Goal: Task Accomplishment & Management: Use online tool/utility

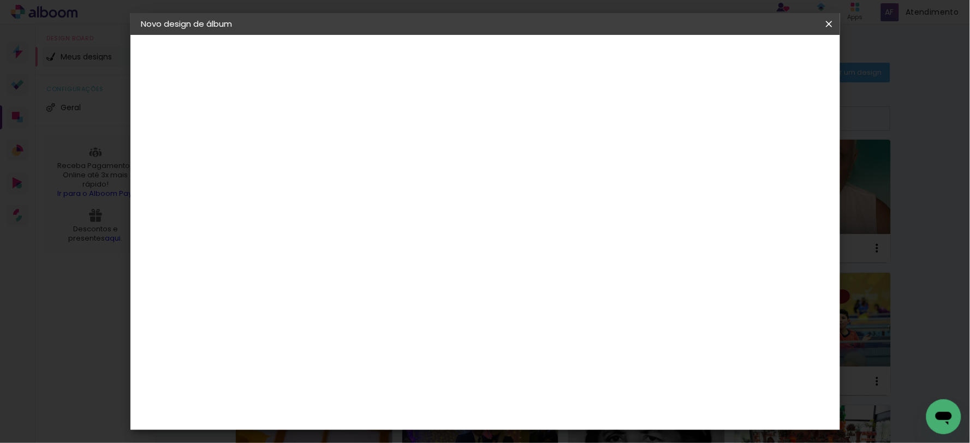
scroll to position [102, 0]
click at [554, 353] on input "60" at bounding box center [545, 353] width 28 height 16
type input "40"
type paper-input "40"
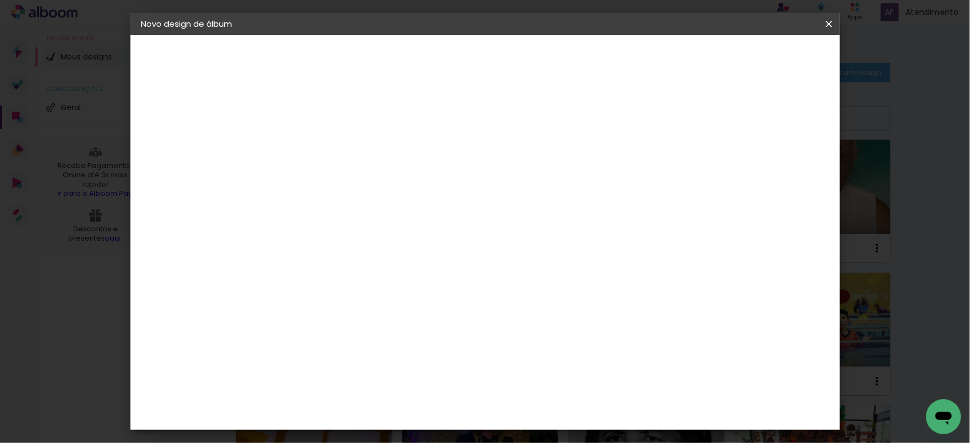
click at [696, 62] on paper-button "Iniciar design" at bounding box center [660, 58] width 72 height 19
click at [685, 58] on span "Iniciar design" at bounding box center [660, 58] width 50 height 8
click at [631, 123] on div at bounding box center [626, 126] width 10 height 10
type paper-checkbox "on"
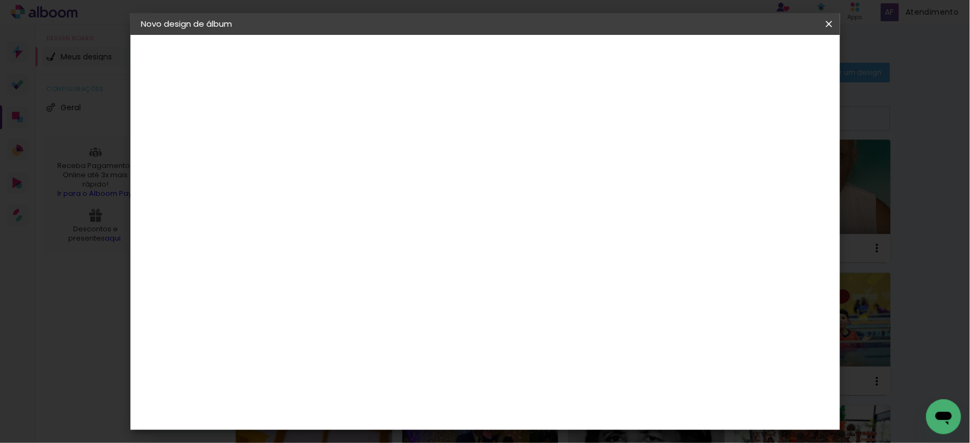
click at [685, 58] on span "Iniciar design" at bounding box center [660, 58] width 50 height 8
click at [685, 62] on span "Iniciar design" at bounding box center [660, 58] width 50 height 8
click at [183, 61] on div "1. Informações" at bounding box center [201, 57] width 120 height 13
click at [200, 117] on div "2. Especificações" at bounding box center [201, 111] width 120 height 13
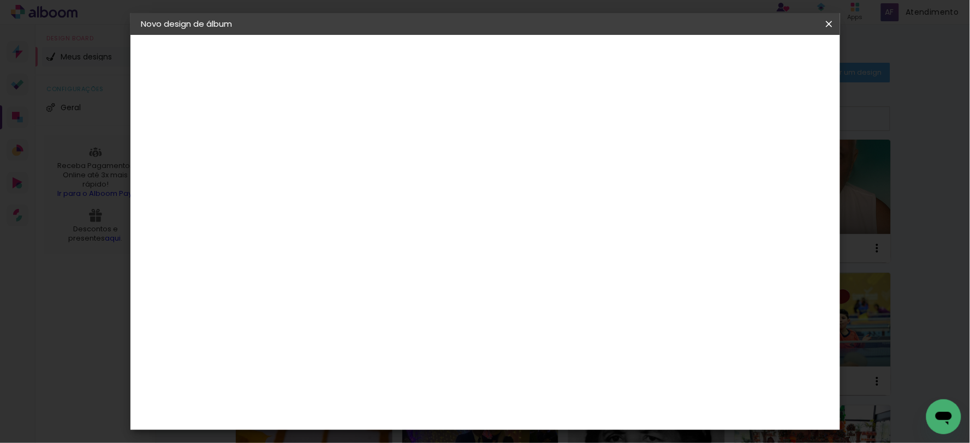
click at [696, 51] on paper-button "Iniciar design" at bounding box center [660, 58] width 72 height 19
click at [0, 0] on slot "Voltar" at bounding box center [0, 0] width 0 height 0
click at [524, 58] on div "Voltar Avançar" at bounding box center [470, 58] width 109 height 19
click at [187, 126] on iron-pages "Fornecedor Escolhendo fornecedor..." at bounding box center [201, 135] width 120 height 22
drag, startPoint x: 187, startPoint y: 104, endPoint x: 189, endPoint y: 85, distance: 18.8
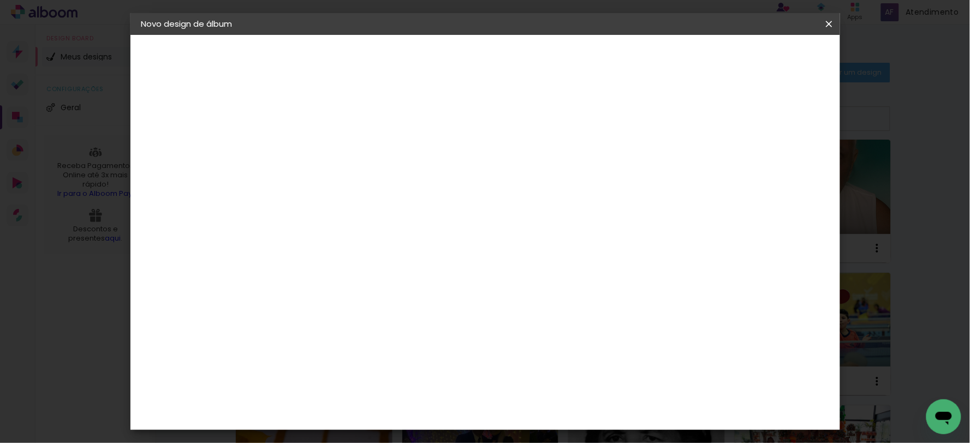
click at [187, 68] on div "1. Informações Preenchendo título... ALBUM [PERSON_NAME] 2. Especificações Forn…" at bounding box center [202, 51] width 142 height 33
click at [827, 23] on iron-icon at bounding box center [829, 24] width 13 height 11
click at [495, 61] on div "Voltar Avançar" at bounding box center [440, 58] width 109 height 19
click at [495, 60] on div "Voltar Avançar" at bounding box center [440, 58] width 109 height 19
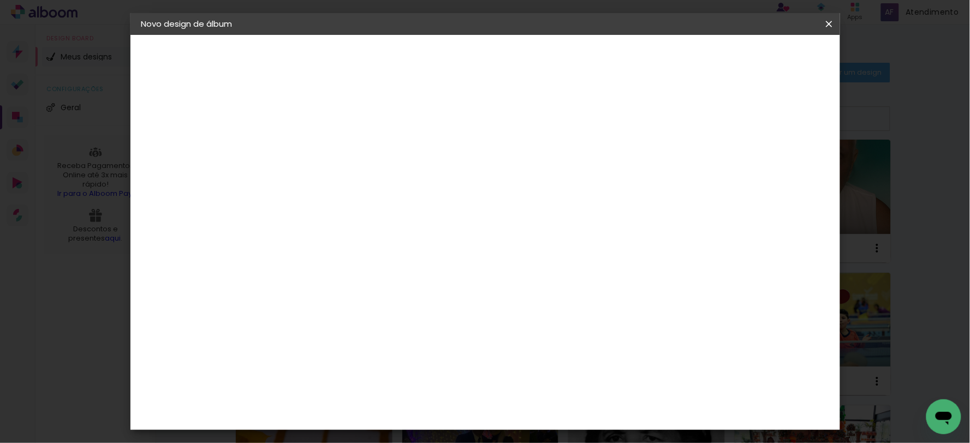
click at [495, 58] on div "Voltar Avançar" at bounding box center [440, 58] width 109 height 19
click at [153, 197] on iron-icon at bounding box center [147, 190] width 13 height 13
click at [823, 28] on iron-icon at bounding box center [829, 24] width 13 height 11
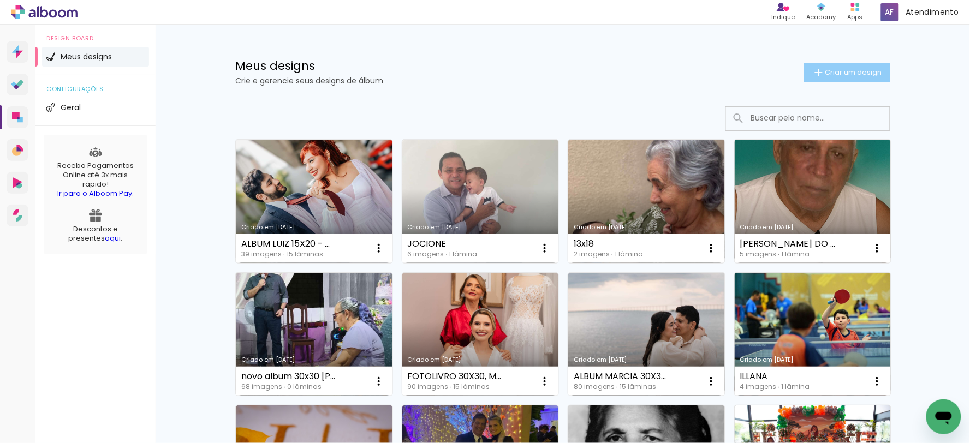
click at [828, 78] on paper-button "Criar um design" at bounding box center [847, 73] width 86 height 20
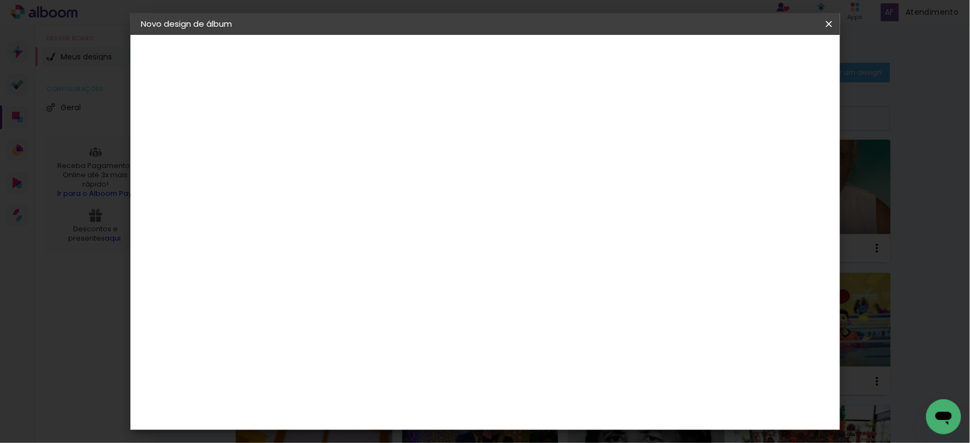
click at [495, 59] on div "Voltar Avançar" at bounding box center [440, 58] width 109 height 19
